Goal: Task Accomplishment & Management: Manage account settings

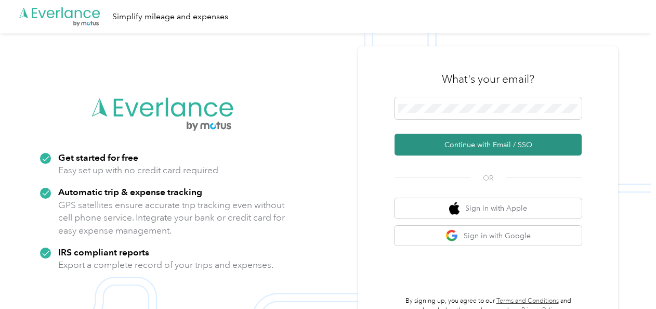
click at [470, 143] on button "Continue with Email / SSO" at bounding box center [488, 145] width 187 height 22
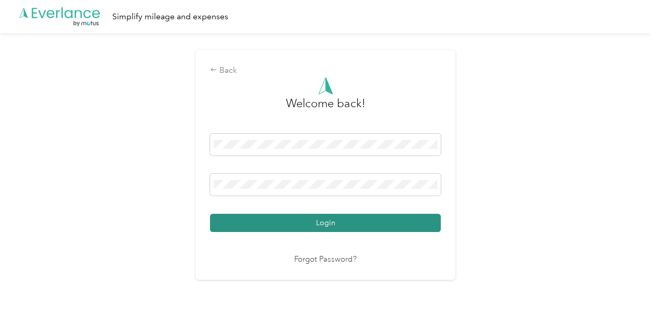
click at [304, 214] on button "Login" at bounding box center [325, 223] width 231 height 18
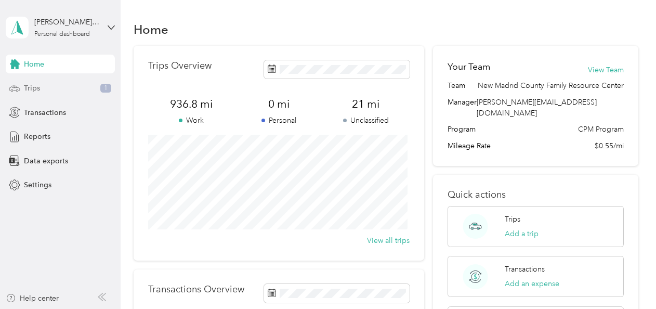
click at [58, 96] on div "Trips 1" at bounding box center [60, 88] width 109 height 19
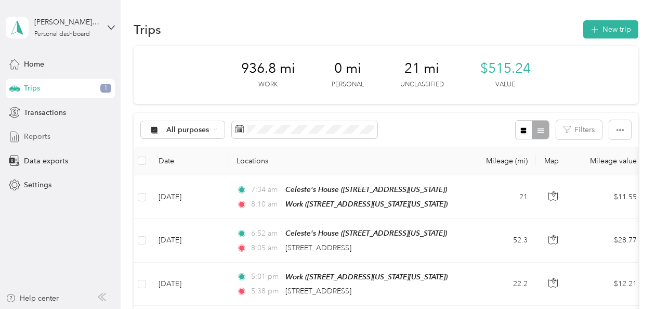
click at [42, 134] on span "Reports" at bounding box center [37, 136] width 27 height 11
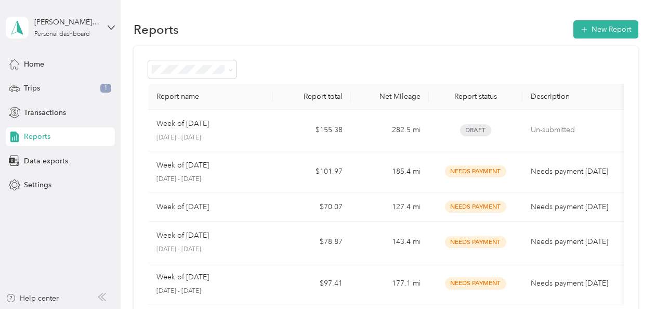
click at [416, 34] on div "Reports New Report" at bounding box center [386, 29] width 505 height 22
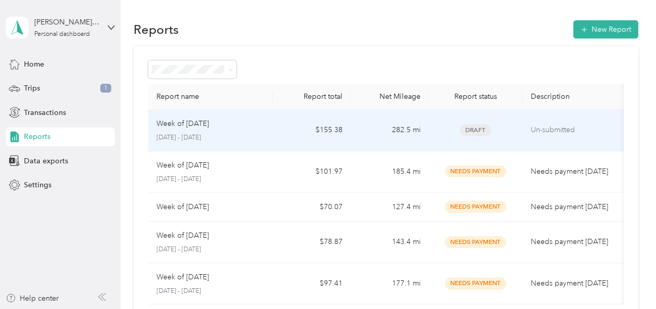
click at [406, 144] on td "282.5 mi" at bounding box center [390, 131] width 78 height 42
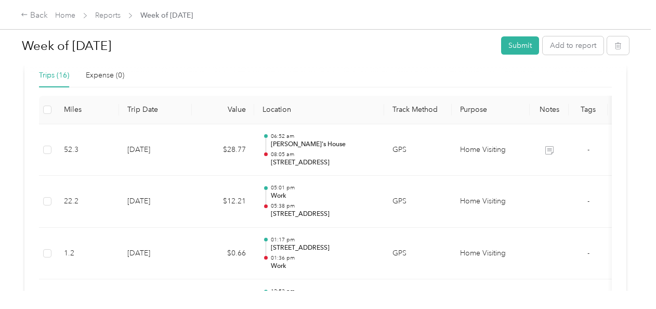
scroll to position [247, 0]
click at [519, 46] on button "Submit" at bounding box center [520, 45] width 38 height 18
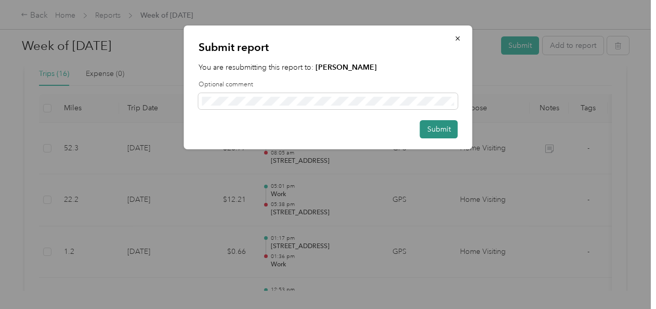
click at [436, 128] on button "Submit" at bounding box center [439, 129] width 38 height 18
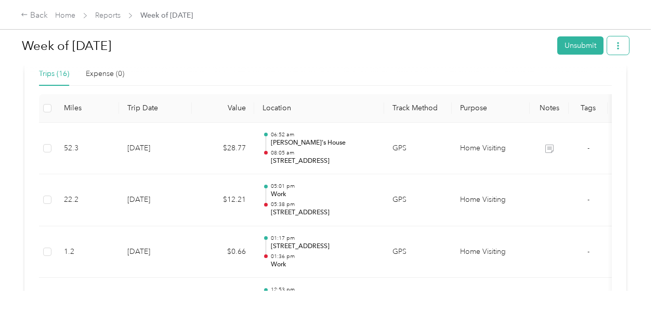
click at [619, 47] on icon "button" at bounding box center [618, 45] width 7 height 7
click at [588, 92] on li "Download" at bounding box center [589, 83] width 76 height 18
click at [569, 88] on span "Download" at bounding box center [586, 83] width 34 height 11
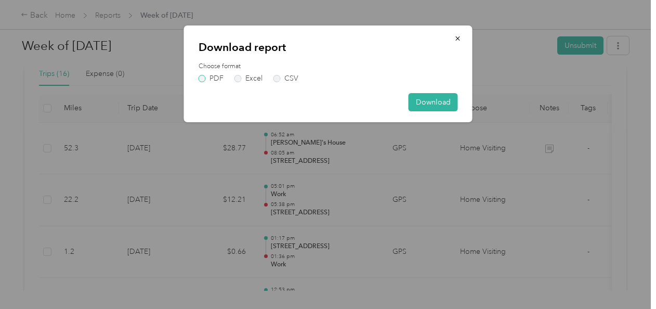
click at [205, 77] on label "PDF" at bounding box center [211, 78] width 25 height 7
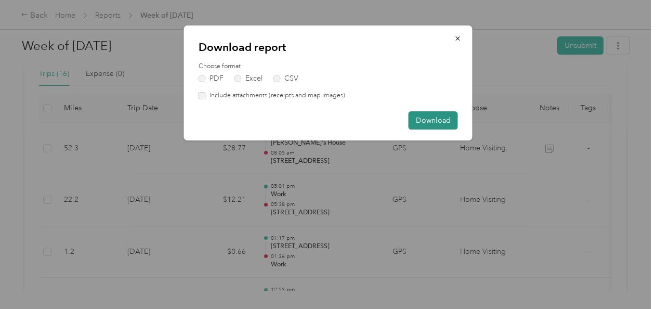
click at [435, 117] on button "Download" at bounding box center [433, 120] width 49 height 18
